Goal: Communication & Community: Answer question/provide support

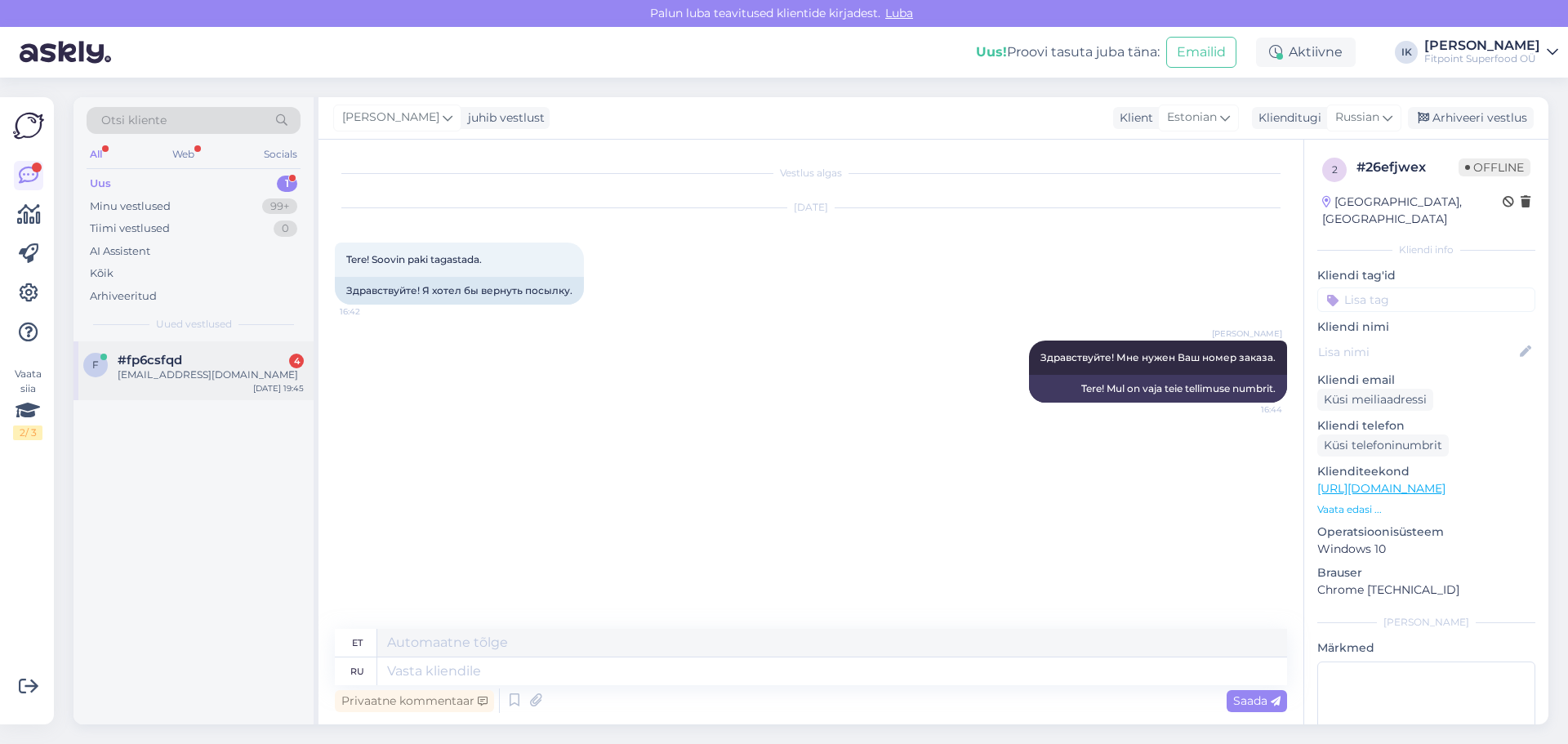
click at [198, 399] on div "f #fp6csfqd 4 [EMAIL_ADDRESS][DOMAIN_NAME] [DATE] 19:45" at bounding box center [193, 371] width 240 height 59
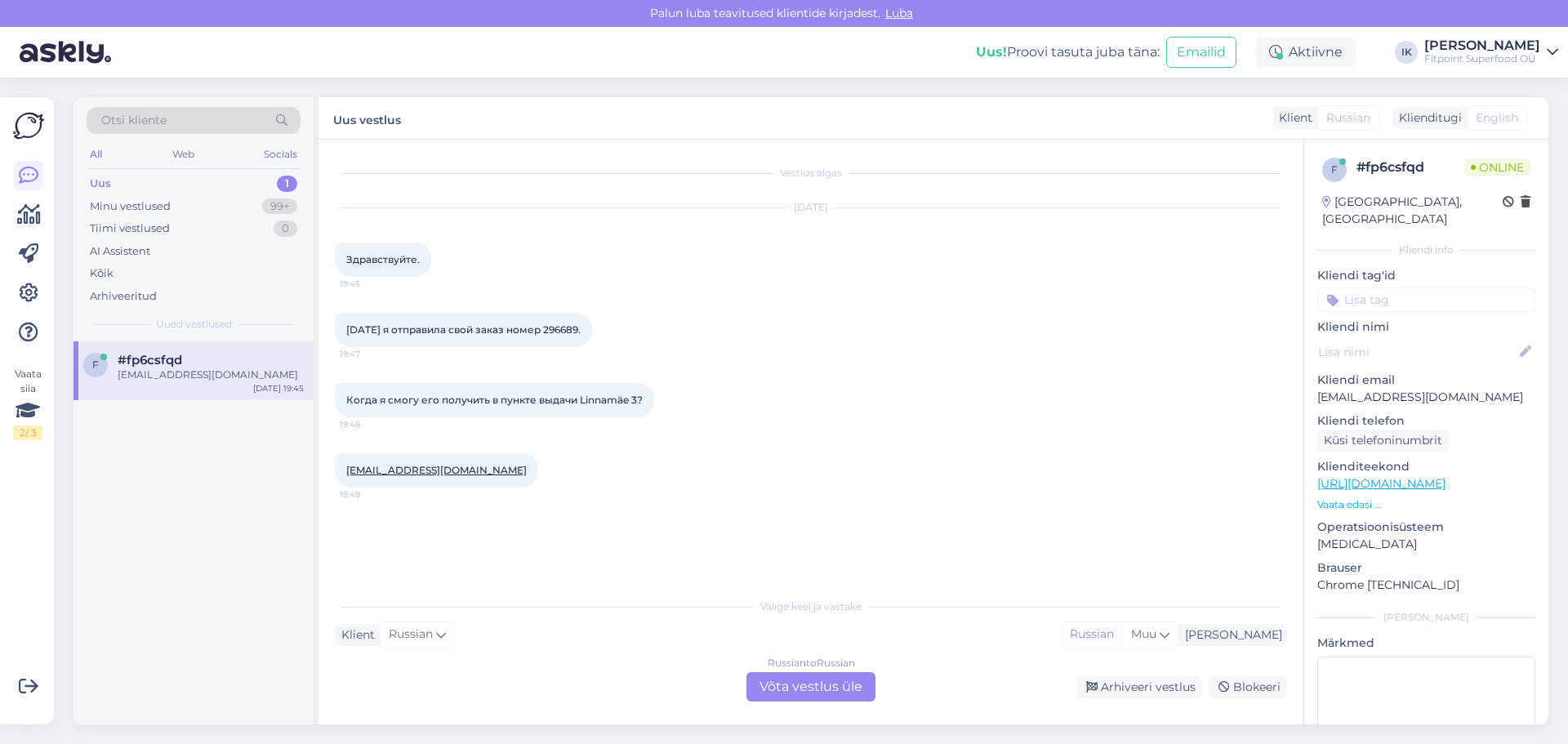
click at [814, 687] on div "Russian to Russian Võta vestlus üle" at bounding box center [811, 687] width 129 height 29
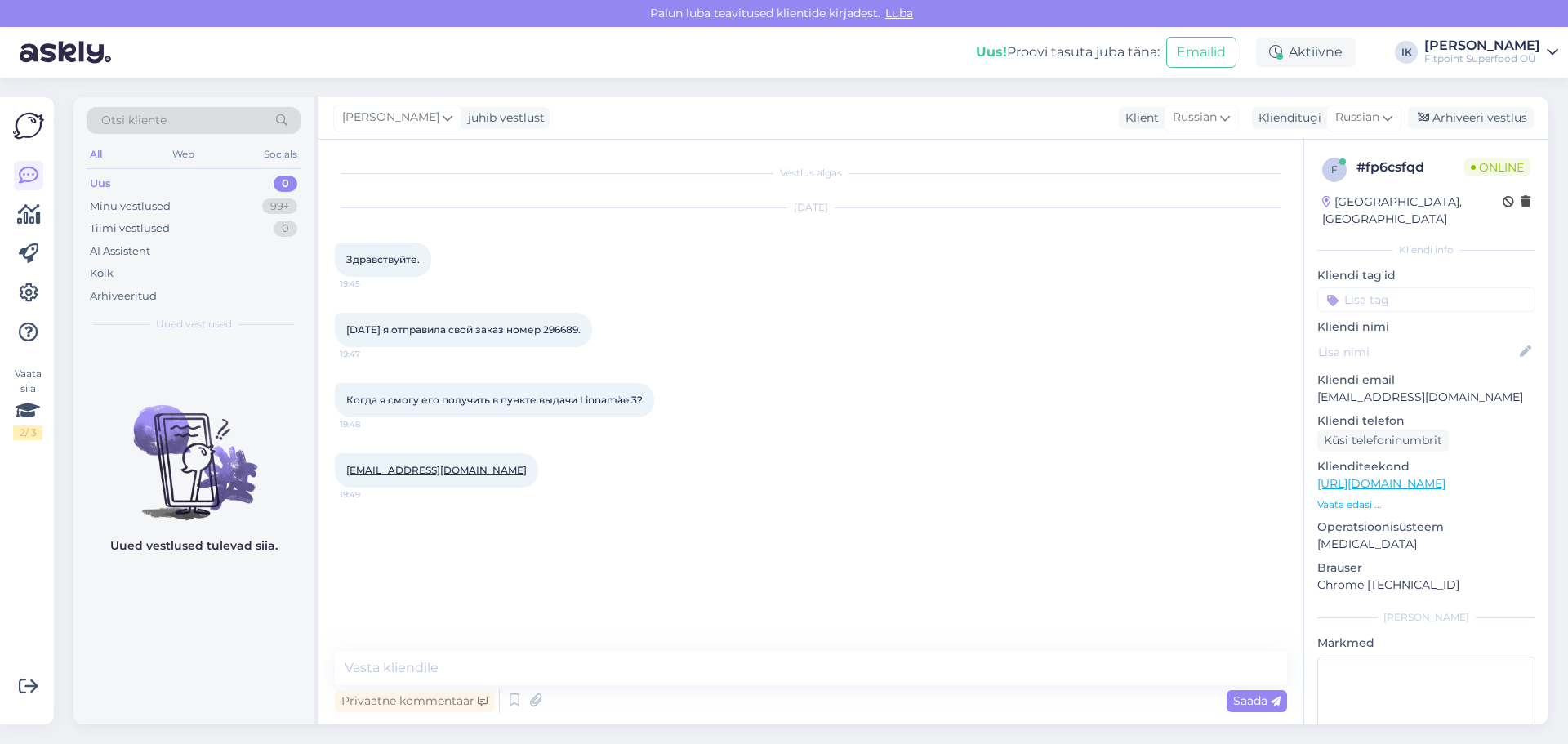
click at [563, 322] on div "[DATE] я отправила свой заказ номер 296689. 19:47" at bounding box center [463, 329] width 257 height 34
copy div "296689. 19:47"
click at [557, 677] on textarea at bounding box center [811, 667] width 952 height 34
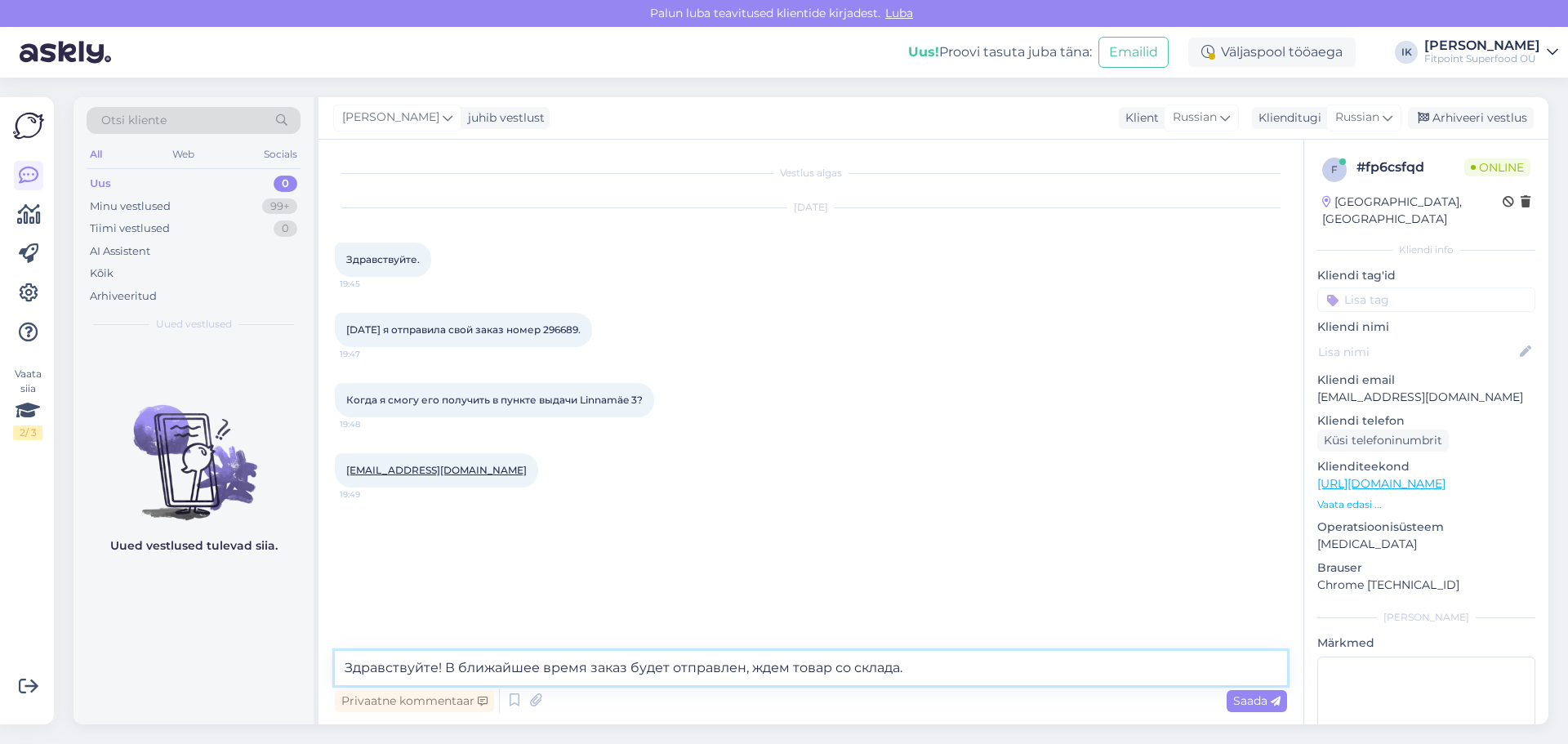
type textarea "Здравствуйте! В ближайшее время заказ будет отправлен, ждем товар со склада."
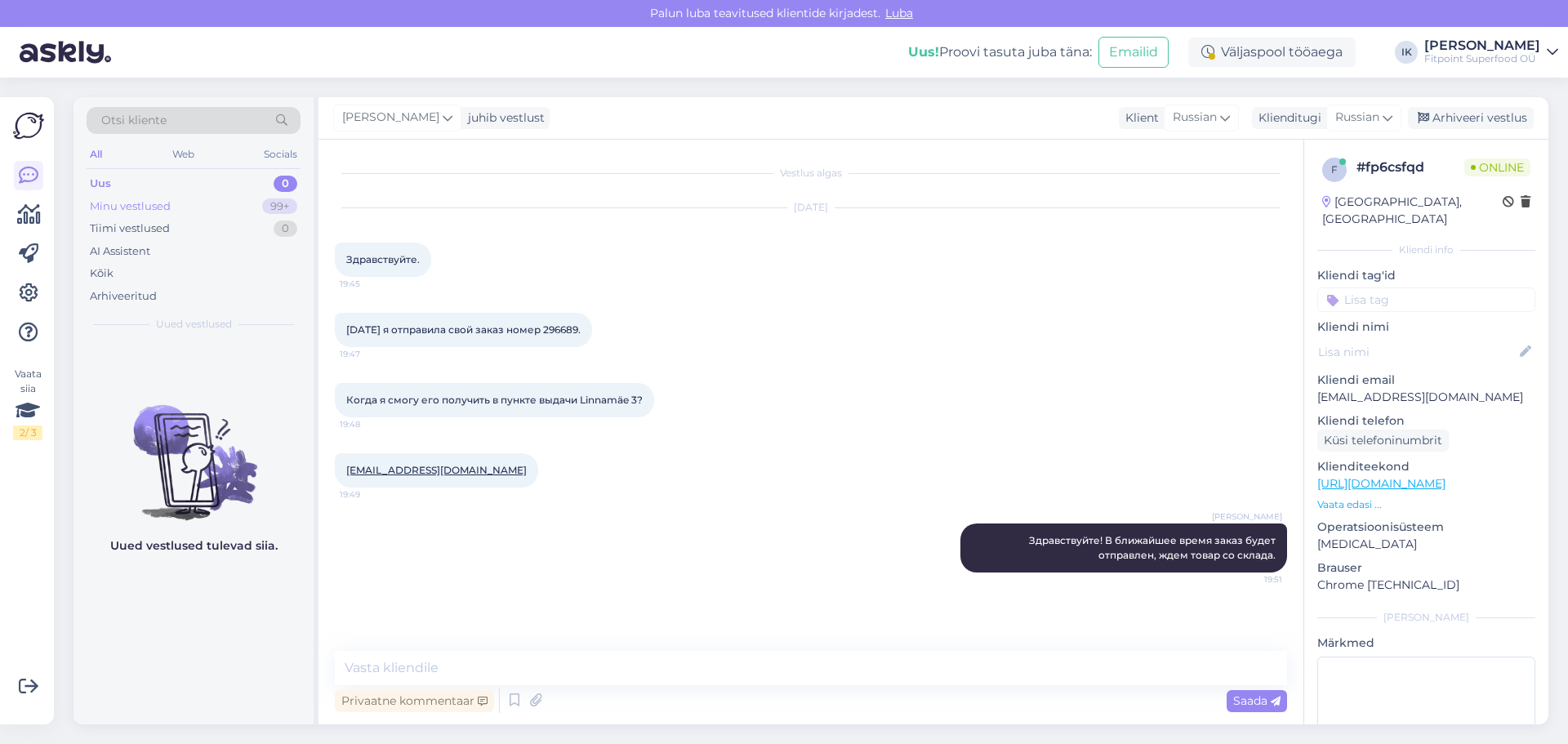
drag, startPoint x: 229, startPoint y: 220, endPoint x: 217, endPoint y: 211, distance: 15.0
click at [224, 219] on div "Tiimi vestlused 0" at bounding box center [193, 229] width 214 height 23
click at [217, 211] on div "Minu vestlused 99+" at bounding box center [193, 207] width 214 height 23
